Goal: Find specific page/section: Find specific page/section

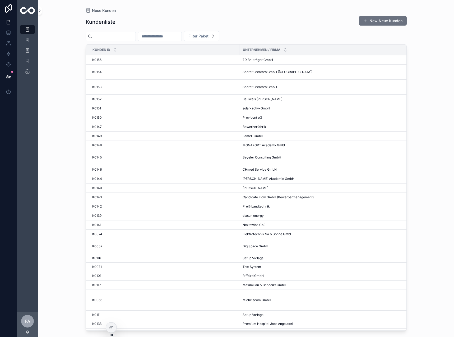
click at [181, 35] on input "scrollable content" at bounding box center [159, 36] width 43 height 7
type input "**"
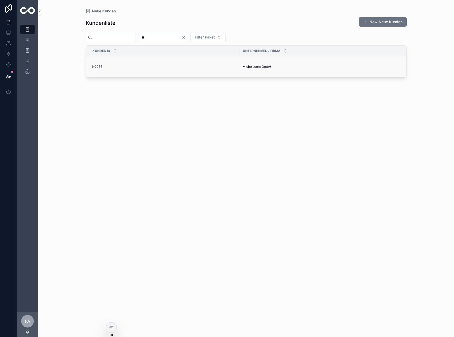
click at [105, 68] on div "K0066 K0066" at bounding box center [164, 67] width 144 height 4
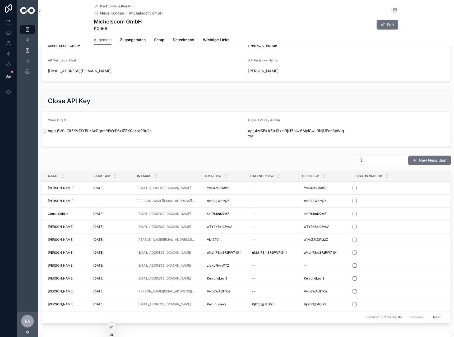
scroll to position [158, 0]
click at [124, 41] on span "Zugangsdaten" at bounding box center [133, 39] width 26 height 5
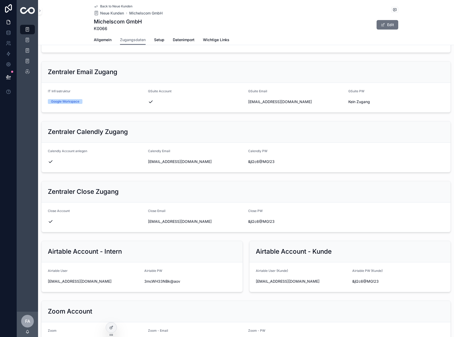
scroll to position [158, 0]
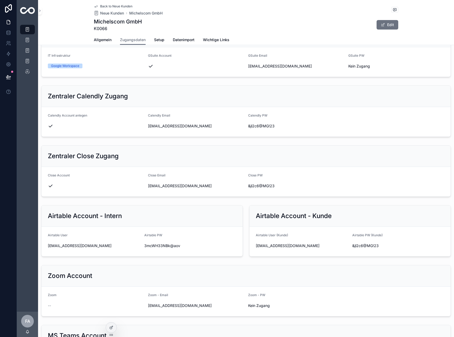
drag, startPoint x: 218, startPoint y: 159, endPoint x: 219, endPoint y: 318, distance: 158.7
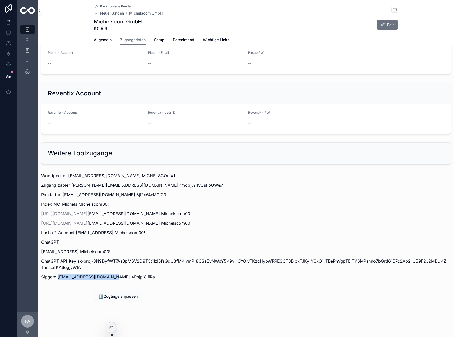
drag, startPoint x: 116, startPoint y: 278, endPoint x: 58, endPoint y: 281, distance: 57.9
click at [58, 281] on div "Woodpecker Zahar@michelscom.de MICHELSCOm#1 Zugang zapier michael@michelscom.de…" at bounding box center [246, 228] width 416 height 115
copy p "customer+K0066@10xcrm.de"
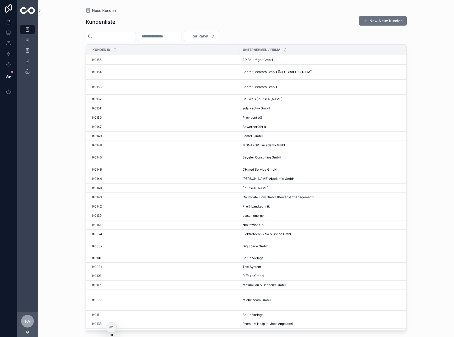
click at [180, 32] on div "scrollable content" at bounding box center [160, 37] width 44 height 10
click at [180, 35] on input "scrollable content" at bounding box center [159, 36] width 43 height 7
type input "**"
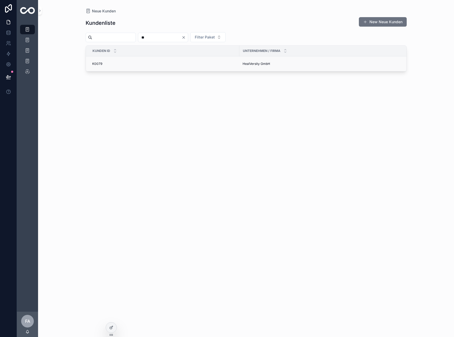
click at [94, 64] on span "K0079" at bounding box center [97, 64] width 10 height 4
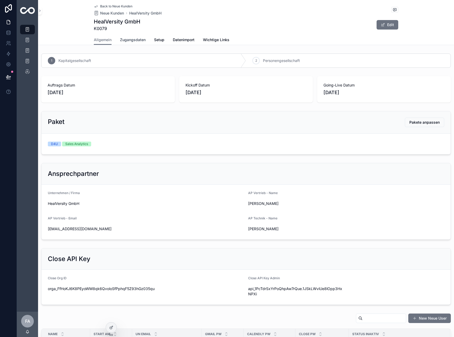
click at [124, 41] on span "Zugangsdaten" at bounding box center [133, 39] width 26 height 5
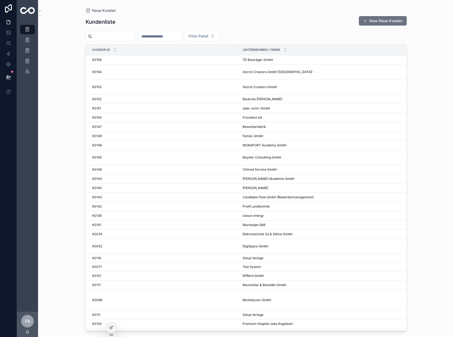
click at [180, 35] on input "scrollable content" at bounding box center [159, 36] width 43 height 7
type input "**"
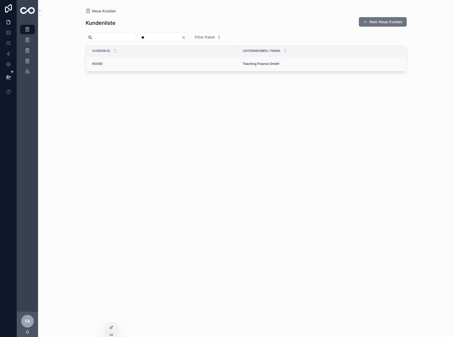
click at [101, 63] on span "K0093" at bounding box center [97, 64] width 10 height 4
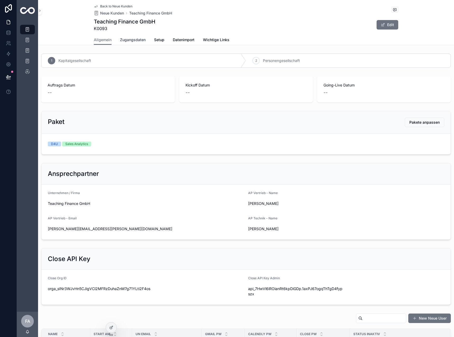
drag, startPoint x: 129, startPoint y: 44, endPoint x: 131, endPoint y: 41, distance: 3.6
click at [129, 44] on link "Zugangsdaten" at bounding box center [133, 40] width 26 height 11
click at [131, 41] on link "Zugangsdaten" at bounding box center [133, 40] width 26 height 11
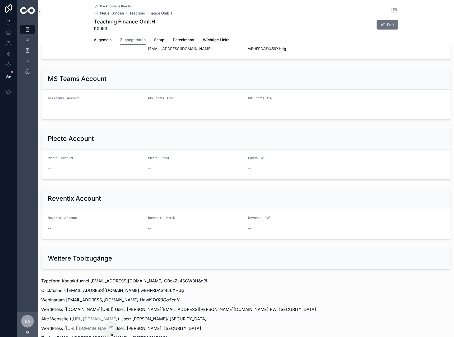
scroll to position [572, 0]
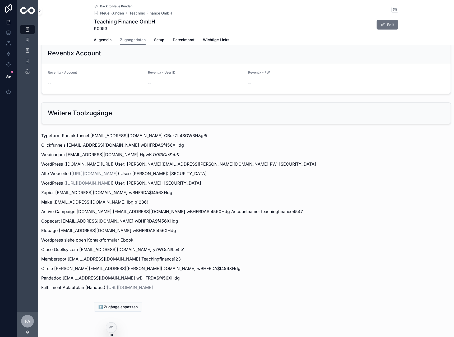
drag, startPoint x: 126, startPoint y: 196, endPoint x: 156, endPoint y: 348, distance: 155.3
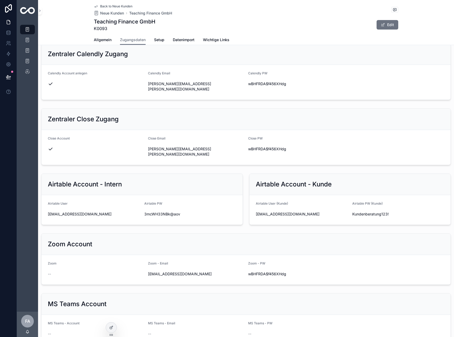
scroll to position [0, 0]
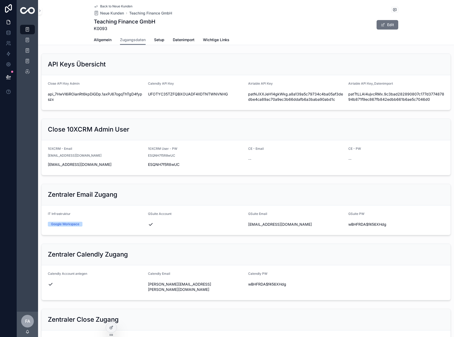
drag, startPoint x: 232, startPoint y: 167, endPoint x: 232, endPoint y: 110, distance: 57.0
drag, startPoint x: 300, startPoint y: 225, endPoint x: 246, endPoint y: 228, distance: 53.7
click at [248, 228] on div "GSuite Email 10xcrm@teachingfinance.de" at bounding box center [296, 220] width 96 height 17
click at [109, 4] on div "Back to Neue Kunden Neue Kunden Teaching Finance GmbH Teaching Finance GmbH K00…" at bounding box center [246, 17] width 304 height 35
click at [97, 4] on div "Back to Neue Kunden Neue Kunden Teaching Finance GmbH Teaching Finance GmbH K00…" at bounding box center [246, 17] width 304 height 35
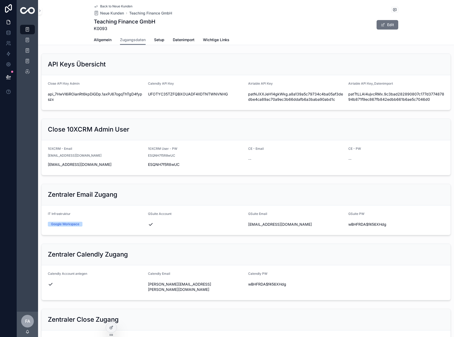
click at [95, 6] on icon "scrollable content" at bounding box center [96, 7] width 3 height 2
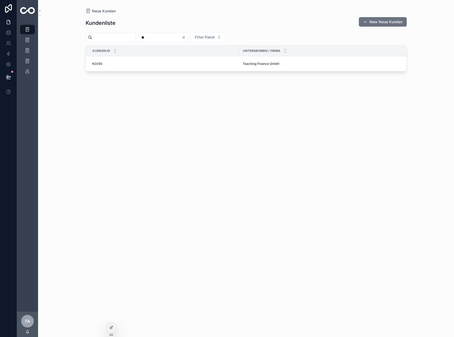
click at [181, 38] on input "**" at bounding box center [159, 37] width 43 height 7
drag, startPoint x: 182, startPoint y: 38, endPoint x: 110, endPoint y: 37, distance: 72.1
click at [112, 37] on div "** Filter Paket" at bounding box center [246, 37] width 321 height 10
type input "***"
click at [102, 64] on td "K0127 K0127" at bounding box center [162, 66] width 153 height 21
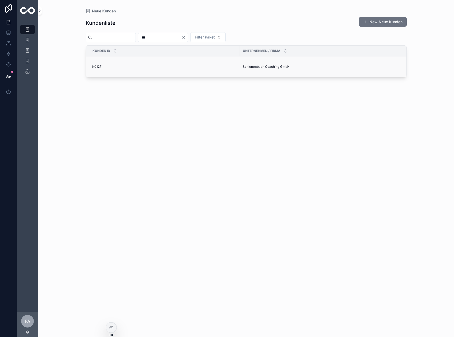
click at [102, 67] on div "K0127 K0127" at bounding box center [164, 67] width 144 height 4
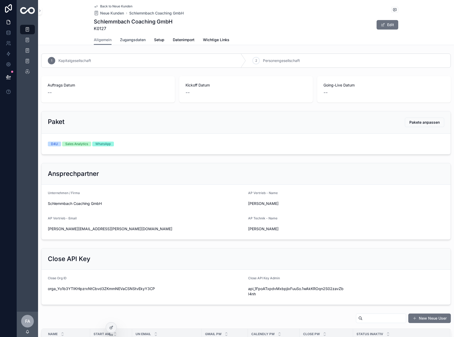
click at [138, 41] on span "Zugangsdaten" at bounding box center [133, 39] width 26 height 5
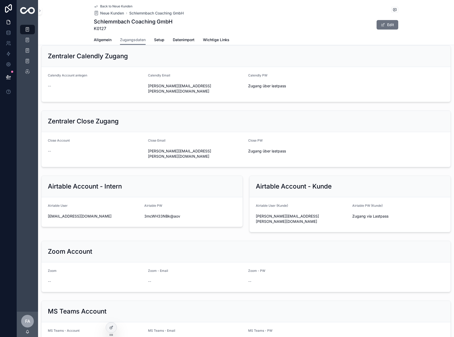
scroll to position [490, 0]
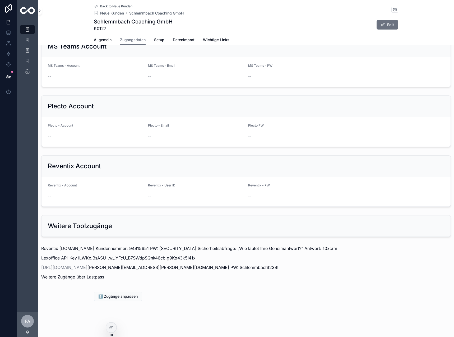
drag, startPoint x: 208, startPoint y: 197, endPoint x: 197, endPoint y: 308, distance: 111.4
drag, startPoint x: 88, startPoint y: 268, endPoint x: 153, endPoint y: 270, distance: 65.0
click at [153, 270] on p "https://chat.10xcrm.de/ ramon@ramon-schlemmbach.de PW: Schlemmbach1234!" at bounding box center [245, 268] width 409 height 6
copy p "ramon@ramon-schlemmbach.de"
drag, startPoint x: 181, startPoint y: 269, endPoint x: 165, endPoint y: 268, distance: 15.3
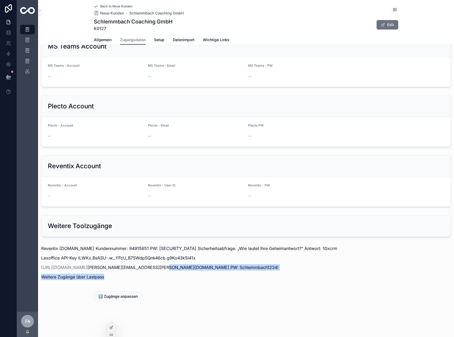
click at [165, 268] on div "Reventix login.sipbase.de Kundennummer: 94915651 PW: k9m3xz&@dssZ Sicherheitsab…" at bounding box center [245, 263] width 409 height 35
copy div "Schlemmbach1234! Weitere Zugänge über Lastpass"
click at [216, 293] on div "⬆️ Zugänge anpassen" at bounding box center [246, 297] width 304 height 10
drag, startPoint x: 205, startPoint y: 270, endPoint x: 165, endPoint y: 270, distance: 39.9
click at [165, 270] on p "https://chat.10xcrm.de/ ramon@ramon-schlemmbach.de PW: Schlemmbach1234!" at bounding box center [245, 268] width 409 height 6
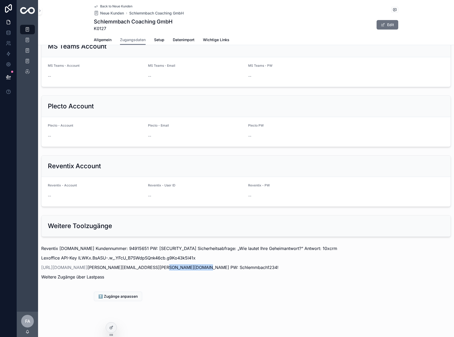
copy p "Schlemmbach1234!"
